Goal: Task Accomplishment & Management: Use online tool/utility

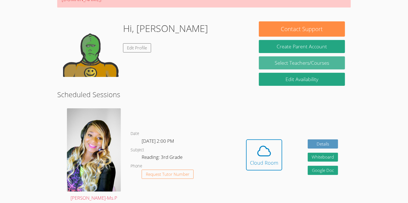
scroll to position [77, 0]
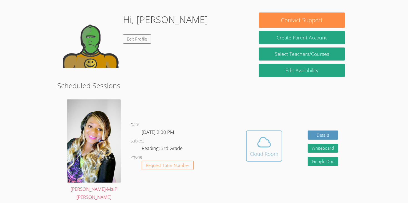
click at [271, 134] on icon at bounding box center [264, 142] width 16 height 16
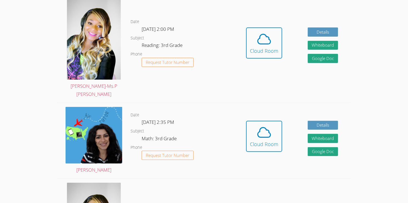
scroll to position [189, 0]
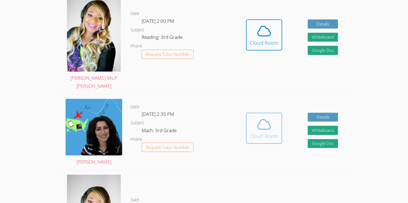
click at [264, 117] on icon at bounding box center [264, 125] width 16 height 16
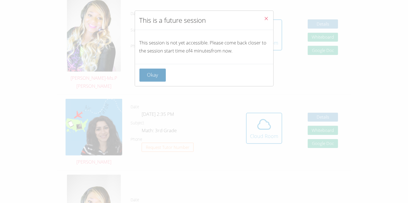
click at [158, 71] on button "Okay" at bounding box center [152, 75] width 27 height 13
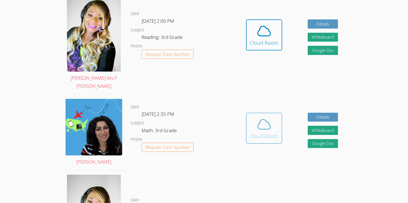
click at [265, 117] on icon at bounding box center [264, 125] width 16 height 16
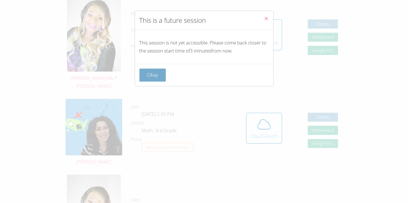
click at [154, 74] on button "Okay" at bounding box center [152, 75] width 27 height 13
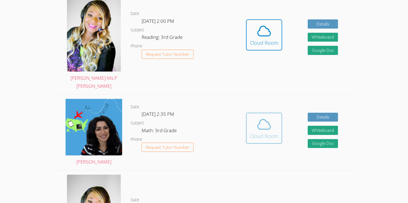
click at [260, 132] on div "Cloud Room" at bounding box center [264, 136] width 28 height 8
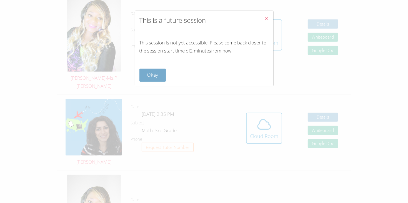
click at [157, 73] on button "Okay" at bounding box center [152, 75] width 27 height 13
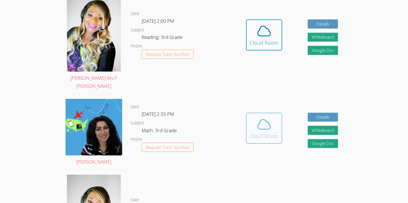
click at [255, 117] on span at bounding box center [264, 125] width 28 height 16
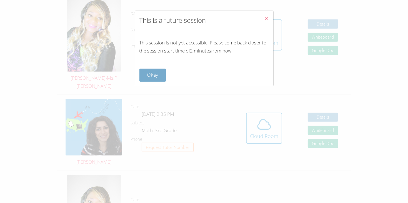
click at [154, 74] on button "Okay" at bounding box center [152, 75] width 27 height 13
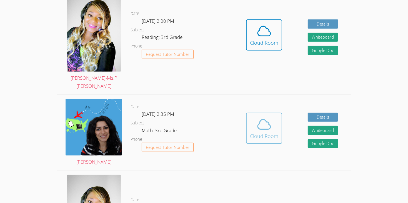
click at [263, 117] on icon at bounding box center [264, 125] width 16 height 16
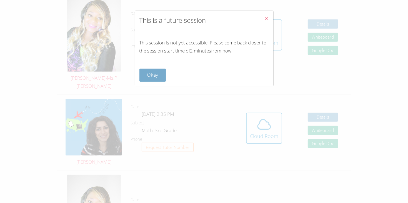
click at [151, 74] on button "Okay" at bounding box center [152, 75] width 27 height 13
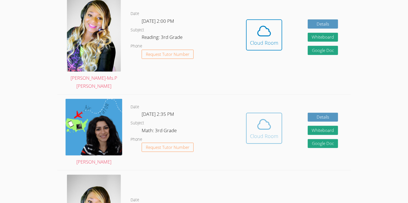
click at [260, 117] on icon at bounding box center [264, 125] width 16 height 16
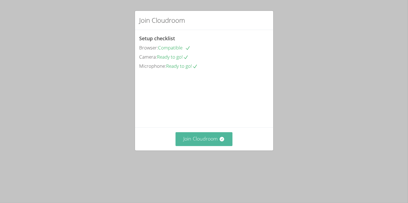
click at [207, 146] on button "Join Cloudroom" at bounding box center [204, 139] width 57 height 14
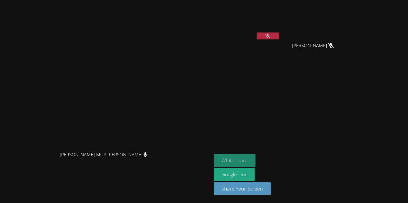
click at [256, 158] on button "Whiteboard" at bounding box center [235, 160] width 42 height 13
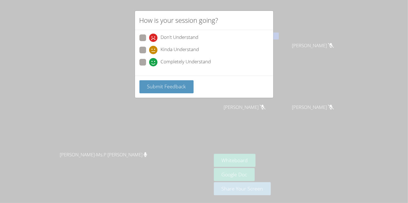
click at [175, 48] on span "Kinda Understand" at bounding box center [180, 50] width 38 height 8
click at [154, 48] on input "Kinda Understand" at bounding box center [151, 49] width 5 height 5
radio input "true"
click at [177, 80] on button "Submit Feedback" at bounding box center [166, 86] width 54 height 13
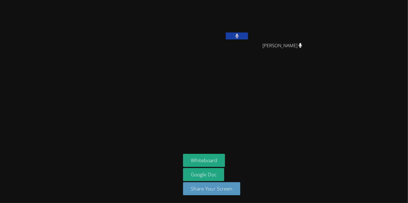
click at [183, 154] on button "Whiteboard" at bounding box center [204, 160] width 42 height 13
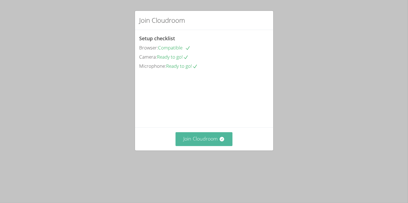
click at [213, 146] on button "Join Cloudroom" at bounding box center [204, 139] width 57 height 14
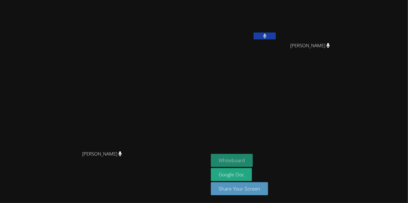
click at [253, 162] on button "Whiteboard" at bounding box center [232, 160] width 42 height 13
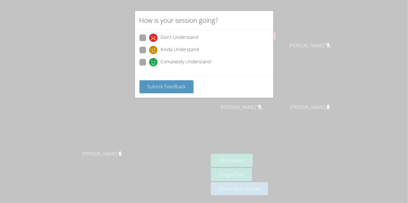
click at [167, 62] on span "Completely Understand" at bounding box center [186, 62] width 50 height 8
click at [154, 62] on input "Completely Understand" at bounding box center [151, 61] width 5 height 5
radio input "true"
click at [172, 83] on span "Submit Feedback" at bounding box center [166, 86] width 39 height 7
